Goal: Task Accomplishment & Management: Complete application form

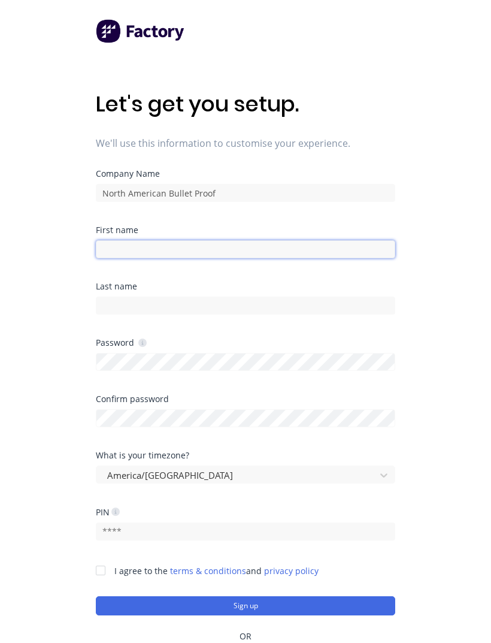
click at [162, 258] on input at bounding box center [246, 249] width 300 height 18
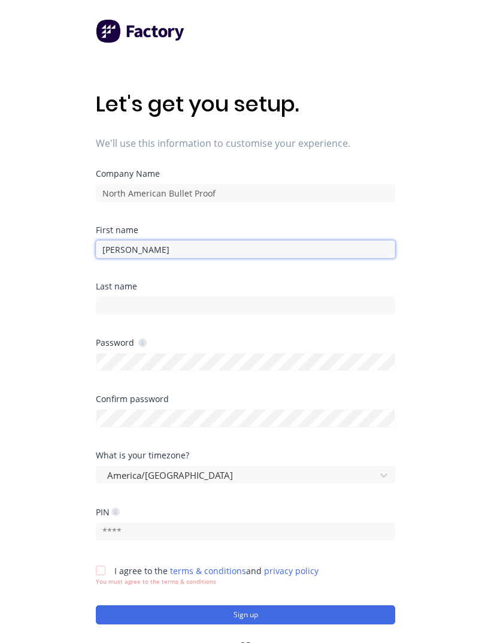
type input "[PERSON_NAME]"
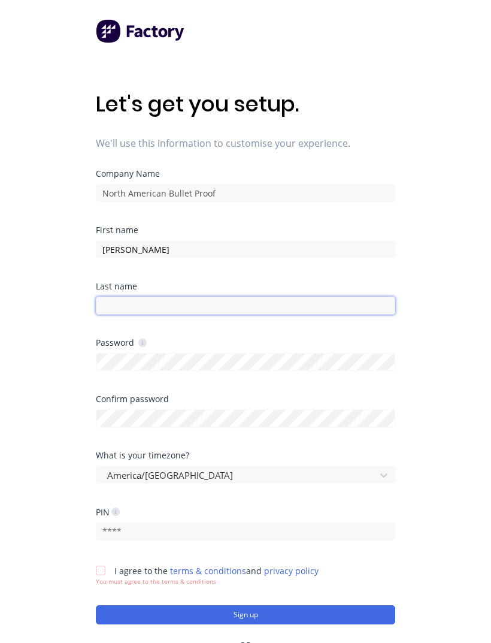
click at [145, 299] on input at bounding box center [246, 306] width 300 height 18
type input "[PERSON_NAME]"
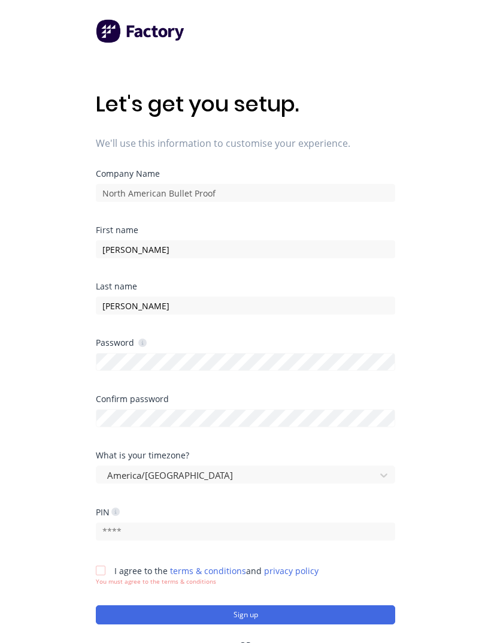
click at [161, 398] on form "Company Name North American Bullet Proof First name [PERSON_NAME] Last name [PE…" at bounding box center [246, 397] width 300 height 455
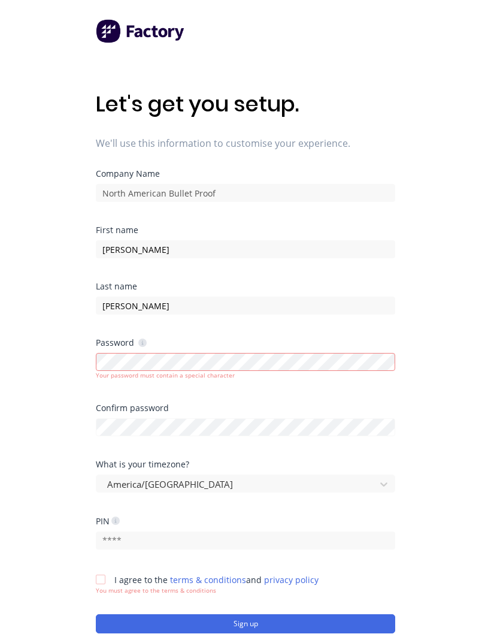
click at [154, 407] on div "Confirm password" at bounding box center [246, 408] width 300 height 8
click at [170, 407] on div "Confirm password" at bounding box center [246, 408] width 300 height 8
click at [129, 415] on div "Confirm password" at bounding box center [246, 420] width 300 height 32
click at [144, 412] on div "Confirm password" at bounding box center [246, 408] width 300 height 8
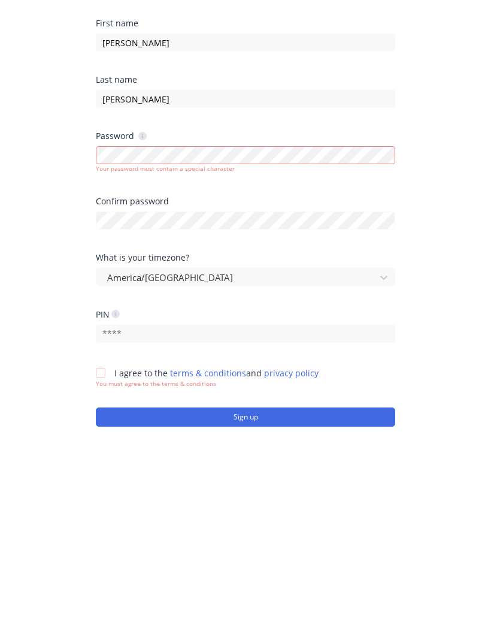
click at [454, 271] on div "Let's get you setup. We'll use this information to customise your experience. C…" at bounding box center [245, 340] width 491 height 691
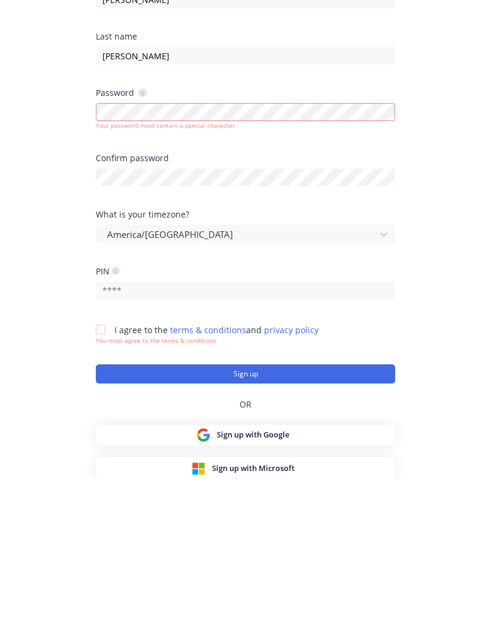
click at [102, 481] on div at bounding box center [101, 493] width 24 height 24
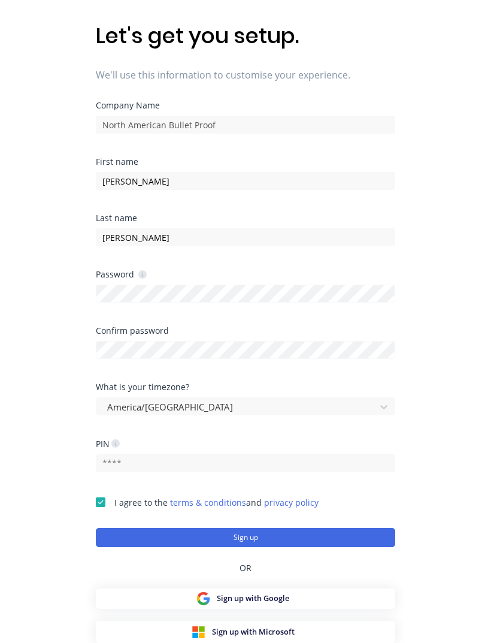
click at [300, 528] on button "Sign up" at bounding box center [246, 537] width 300 height 19
